Goal: Task Accomplishment & Management: Use online tool/utility

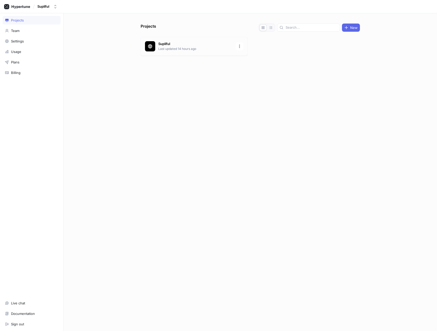
click at [186, 43] on p "Supliful" at bounding box center [195, 43] width 74 height 5
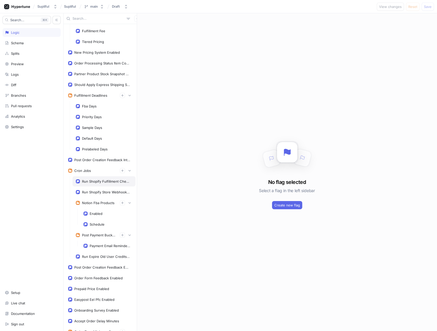
scroll to position [253, 0]
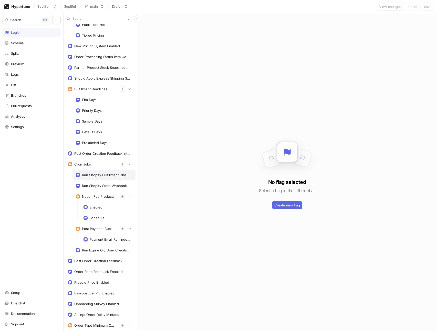
click at [88, 178] on div "Run Shopify Fulfillment Check Cron" at bounding box center [103, 175] width 63 height 10
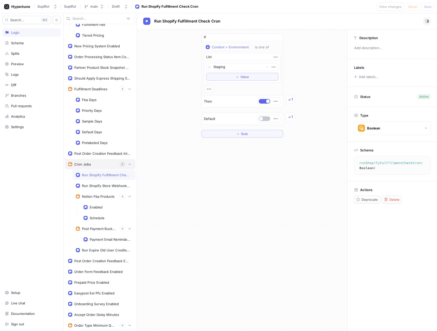
click at [121, 164] on icon "button" at bounding box center [122, 164] width 3 height 3
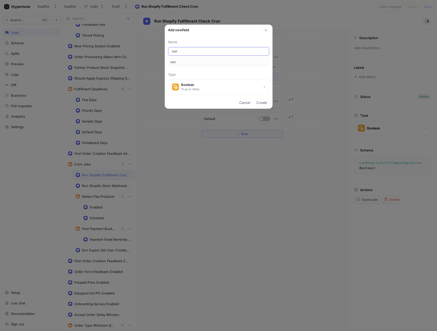
type input "ru"
type input "r"
type input "Rn"
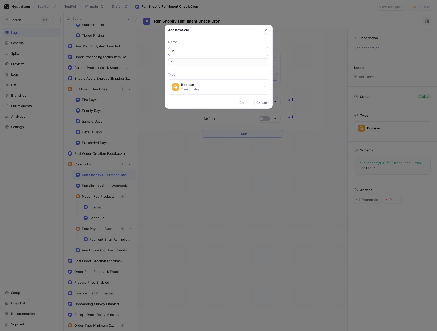
type input "rn"
type input "R"
type input "r"
type input "Ru"
type input "ru"
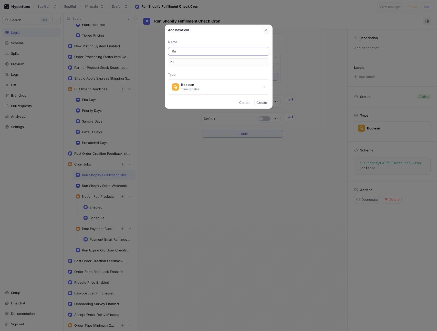
type input "Run"
type input "run"
type input "Run O"
type input "runO"
type input "Run Or"
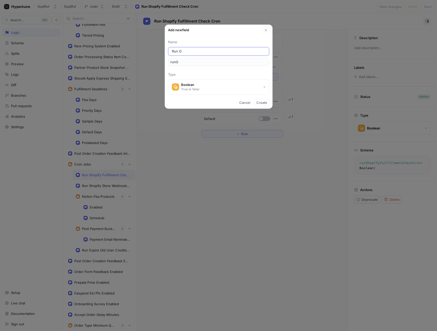
type input "runOr"
type input "Run Ord"
type input "runOrd"
type input "Run Orde"
type input "runOrde"
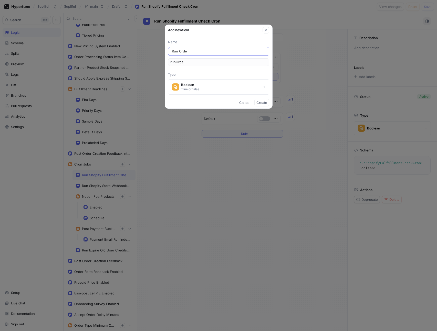
type input "Run Order"
type input "runOrder"
type input "Run Order I"
type input "runOrderI"
type input "Run Order In"
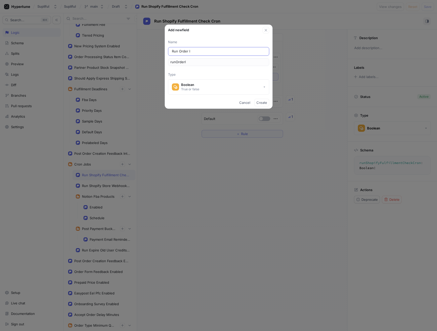
type input "runOrderIn"
type input "Run Order Inv"
type input "runOrderInv"
type input "Run Order Invo"
type input "runOrderInvo"
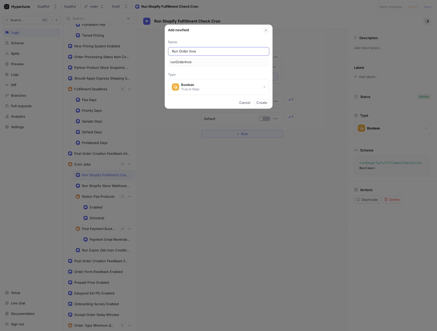
type input "Run Order Invoi"
type input "runOrderInvoi"
type input "Run Order Invoic"
type input "runOrderInvoic"
type input "Run Order Invoice"
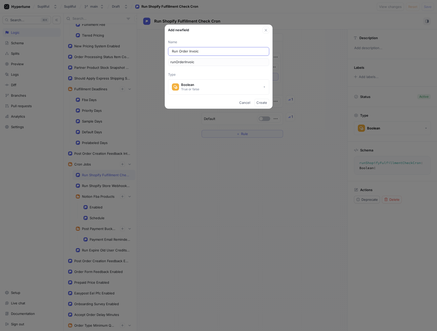
type input "runOrderInvoice"
type input "Run Order Invoice G"
type input "runOrderInvoiceG"
type input "Run Order Invoice Ge"
type input "runOrderInvoiceGe"
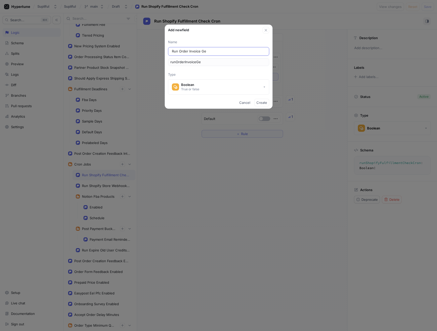
type input "Run Order Invoice Gen"
type input "runOrderInvoiceGen"
type input "Run Order Invoice Gene"
type input "runOrderInvoiceGene"
type input "Run Order Invoice Gener"
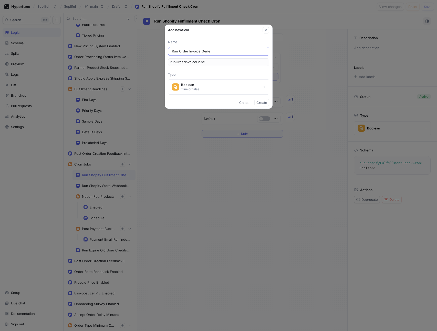
type input "runOrderInvoiceGener"
type input "Run Order Invoice Genera"
type input "runOrderInvoiceGenera"
type input "Run Order Invoice Generat"
type input "runOrderInvoiceGenerat"
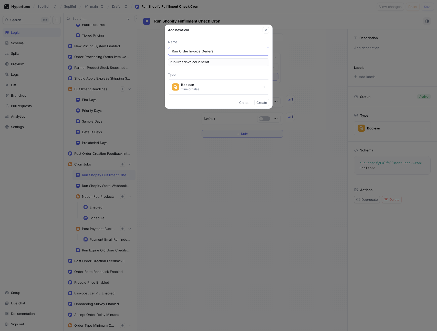
type input "Run Order Invoice Generatio"
type input "runOrderInvoiceGeneratio"
type input "Run Order Invoice Generation"
type input "runOrderInvoiceGeneration"
type input "Run Order Invoice Generation C"
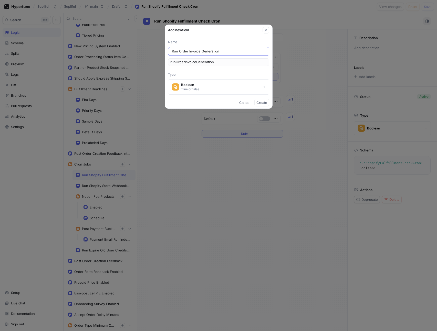
type input "runOrderInvoiceGenerationC"
type input "Run Order Invoice Generation Cr"
type input "runOrderInvoiceGenerationCr"
type input "Run Order Invoice Generation Cro"
type input "runOrderInvoiceGenerationCro"
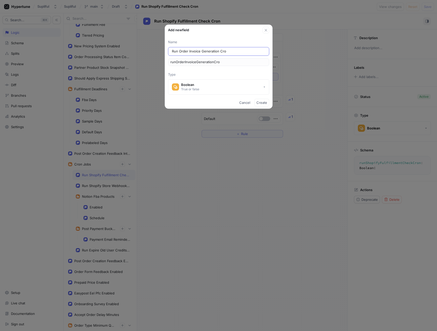
type input "Run Order Invoice Generation Cron"
type input "runOrderInvoiceGenerationCron"
type input "Run Order Invoice Generation Cron"
click at [262, 104] on span "Create" at bounding box center [261, 102] width 11 height 3
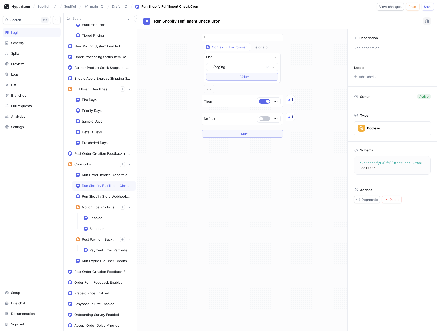
type textarea "runOrderInvoiceGenerationCron: Boolean!"
click at [426, 7] on span "Save" at bounding box center [428, 6] width 8 height 3
click at [98, 174] on div "Run Order Invoice Generation Cron" at bounding box center [106, 175] width 48 height 4
click at [202, 20] on span "Run Order Invoice Generation Cron" at bounding box center [186, 21] width 65 height 4
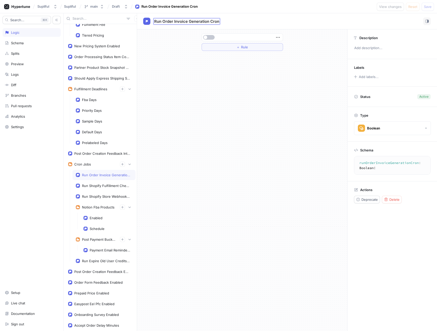
click at [202, 20] on input "Run Order Invoice Generation Cron" at bounding box center [186, 21] width 65 height 5
click at [390, 202] on button "Delete" at bounding box center [392, 200] width 20 height 8
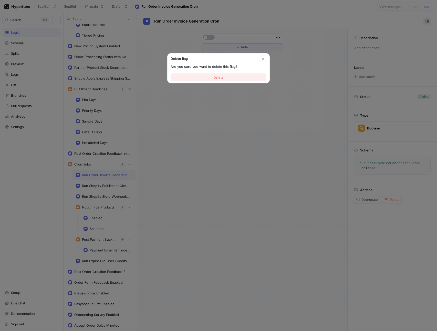
click at [225, 75] on button "Delete" at bounding box center [219, 77] width 96 height 8
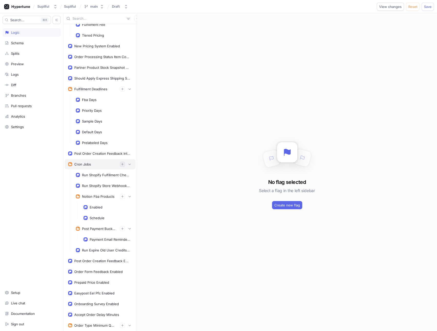
click at [121, 164] on icon "button" at bounding box center [122, 164] width 3 height 3
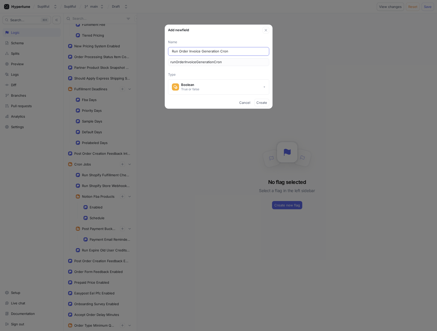
click at [218, 50] on input "Run Order Invoice Generation Cron" at bounding box center [218, 51] width 93 height 5
type input "Run Order Invoice Generation E Cron"
type input "runOrderInvoiceGenerationECron"
type input "Run Order Invoice Generation En Cron"
type input "runOrderInvoiceGenerationEnCron"
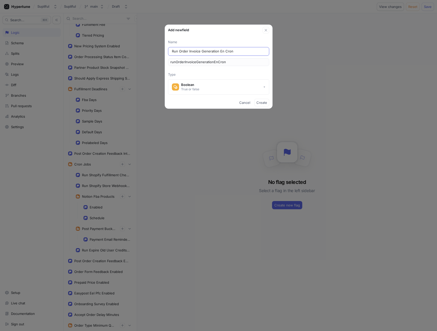
type input "Run Order Invoice Generation [PERSON_NAME]"
type input "runOrderInvoiceGenerationEnaCron"
type input "Run Order Invoice Generation Enab Cron"
type input "runOrderInvoiceGenerationEnabCron"
type input "Run Order Invoice Generation Enabl Cron"
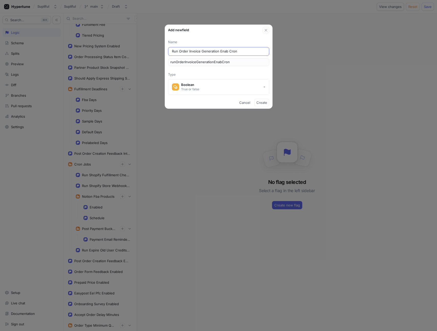
type input "runOrderInvoiceGenerationEnablCron"
type input "Run Order Invoice Generation Enable Cron"
type input "runOrderInvoiceGenerationEnableCron"
type input "Run Order Invoice Generation Enabled Cron"
type input "runOrderInvoiceGenerationEnabledCron"
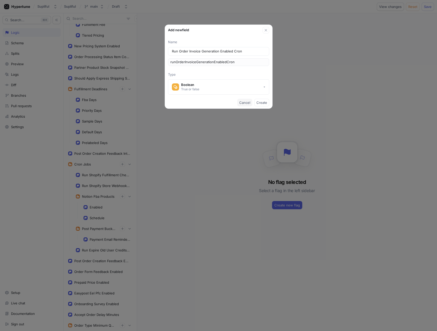
type input "Run Order Invoice Generation Enabled Cron"
click at [242, 104] on span "Cancel" at bounding box center [244, 102] width 11 height 3
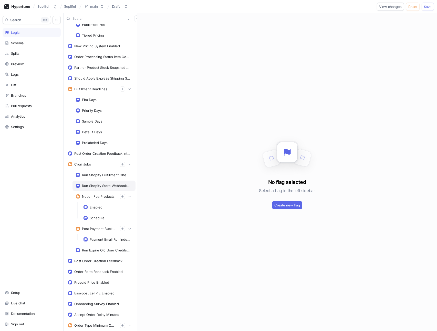
click at [98, 184] on div "Run Shopify Store Webhook Check Cron" at bounding box center [106, 186] width 48 height 4
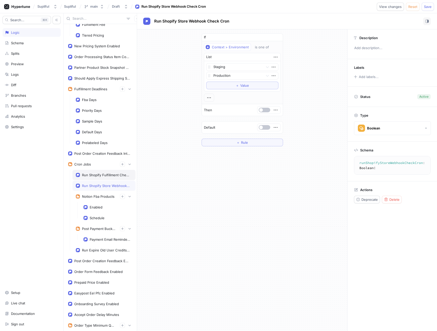
click at [99, 175] on div "Run Shopify Fulfillment Check Cron" at bounding box center [106, 175] width 48 height 4
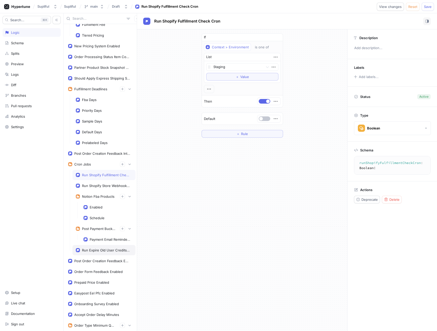
click at [95, 251] on div "Run Expire Old User Credits Cron" at bounding box center [106, 250] width 48 height 4
type textarea "runExpireOldUserCreditsCron: Boolean!"
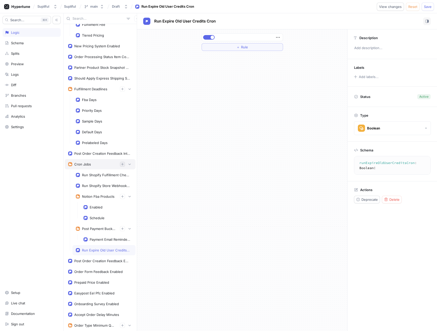
click at [120, 164] on button "button" at bounding box center [122, 164] width 5 height 5
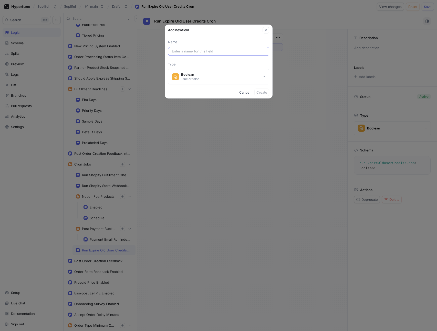
click at [214, 54] on div at bounding box center [218, 51] width 101 height 9
click at [214, 53] on input "text" at bounding box center [218, 51] width 93 height 5
paste input "Run Order Invoice Generation Enabled Cron"
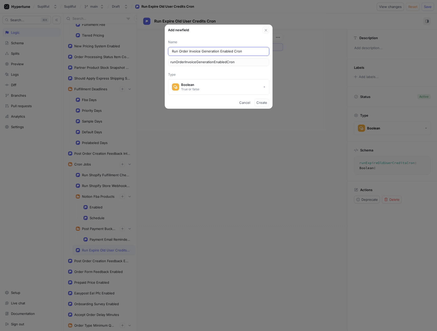
click at [222, 51] on input "Run Order Invoice Generation Enabled Cron" at bounding box center [218, 51] width 93 height 5
type input "Run Order Invoice Generation Cron"
type input "runOrderInvoiceGenerationCron"
type input "Run Order Invoice Generation Cron"
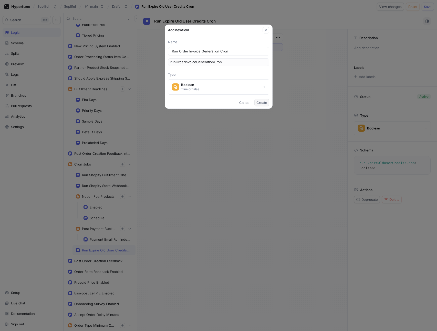
click at [260, 103] on span "Create" at bounding box center [261, 102] width 11 height 3
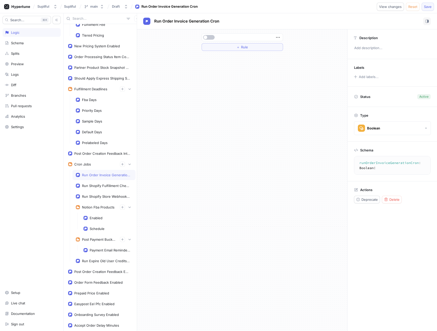
click at [426, 6] on span "Save" at bounding box center [428, 6] width 8 height 3
click at [379, 165] on textarea "runOrderInvoiceGenerationCron: Boolean!" at bounding box center [398, 166] width 85 height 14
click at [96, 189] on div "Run Shopify Fulfillment Check Cron" at bounding box center [103, 186] width 63 height 10
click at [96, 181] on div "Run Shopify Fulfillment Check Cron" at bounding box center [103, 186] width 63 height 10
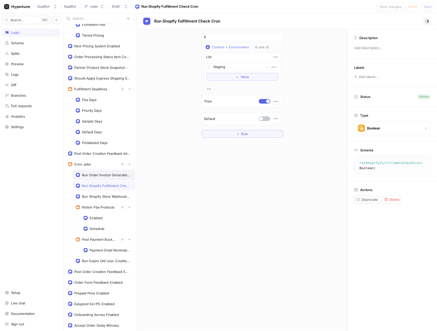
click at [96, 178] on div "Run Order Invoice Generation Cron" at bounding box center [103, 175] width 63 height 10
type textarea "runOrderInvoiceGenerationCron: Boolean!"
